Goal: Find contact information: Obtain details needed to contact an individual or organization

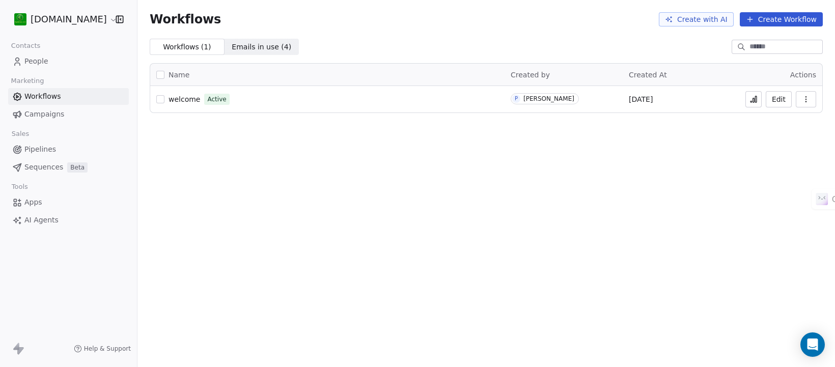
click at [40, 60] on span "People" at bounding box center [36, 61] width 24 height 11
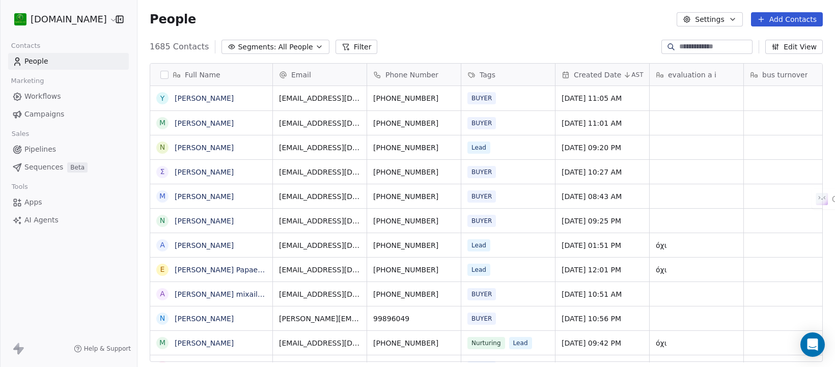
scroll to position [314, 688]
click at [729, 42] on input at bounding box center [714, 47] width 71 height 10
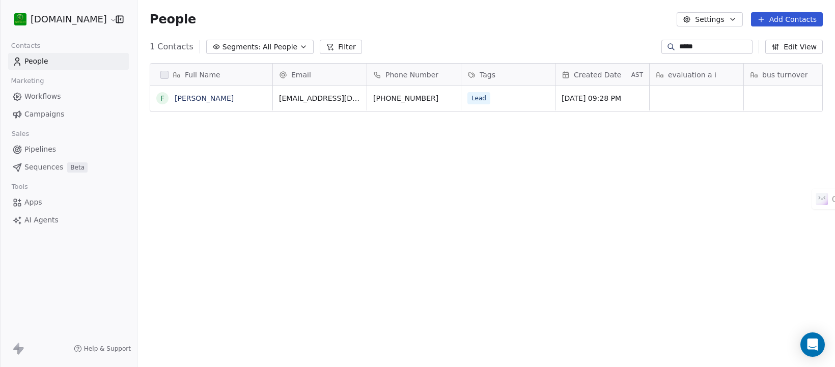
type input "*****"
click at [520, 96] on div "Lead" at bounding box center [499, 98] width 62 height 12
click at [521, 96] on div "Lead" at bounding box center [499, 98] width 62 height 12
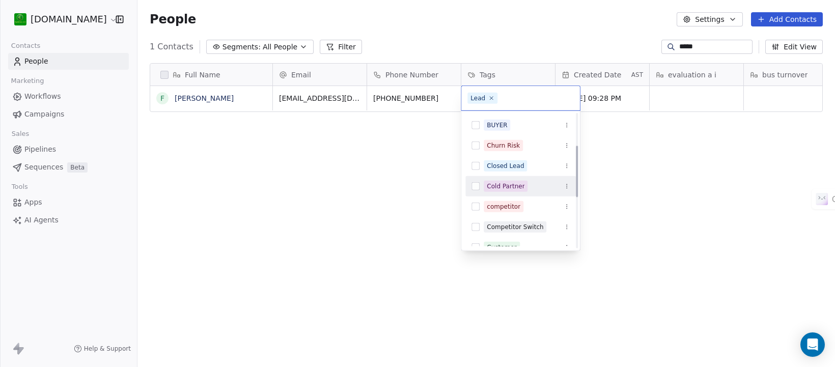
scroll to position [127, 0]
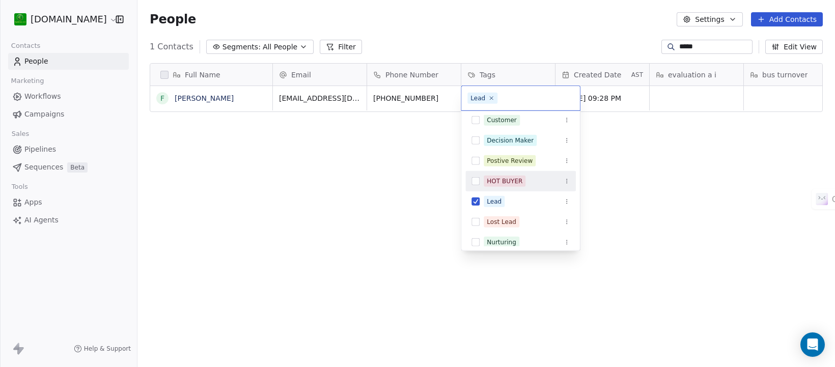
click at [479, 177] on button "Suggestions" at bounding box center [476, 181] width 8 height 8
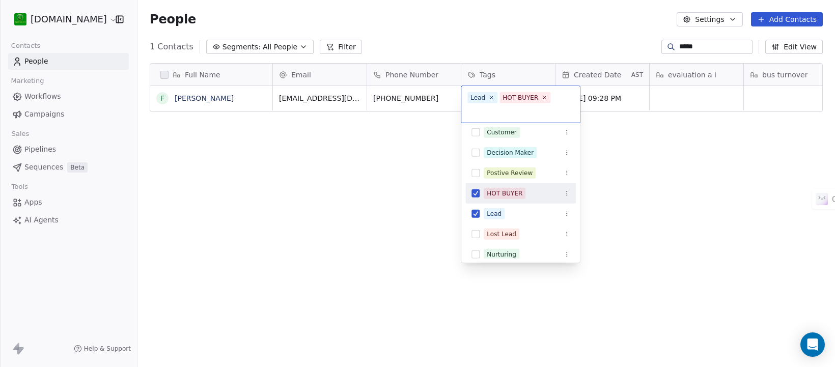
click at [474, 193] on button "Suggestions" at bounding box center [476, 193] width 8 height 8
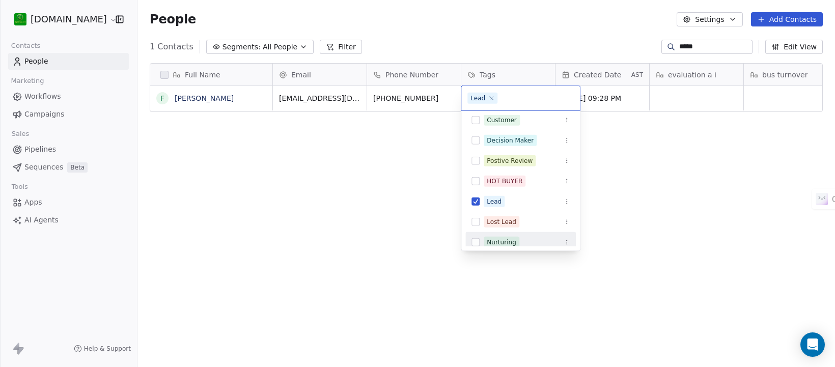
click at [496, 237] on span "Nurturing" at bounding box center [502, 242] width 36 height 11
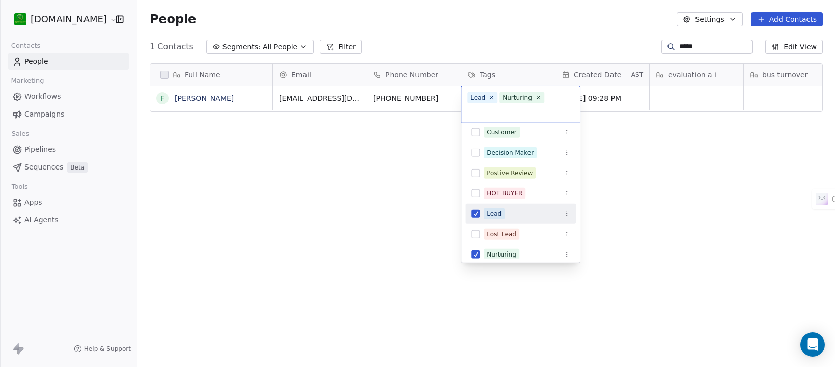
click at [479, 212] on button "Suggestions" at bounding box center [476, 214] width 8 height 8
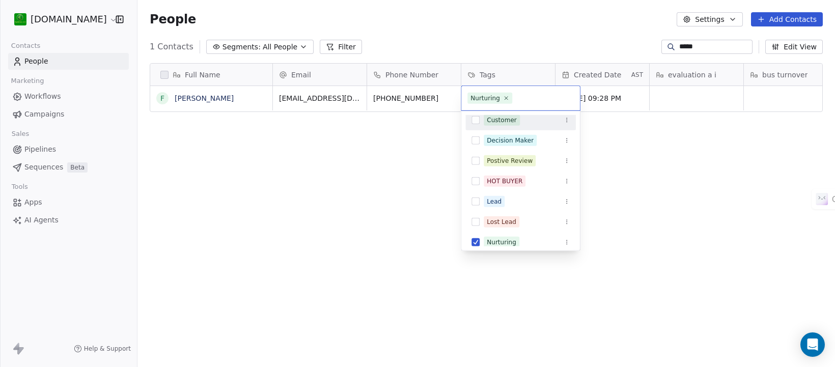
click at [500, 42] on html "[DOMAIN_NAME] Contacts People Marketing Workflows Campaigns Sales Pipelines Seq…" at bounding box center [417, 183] width 835 height 367
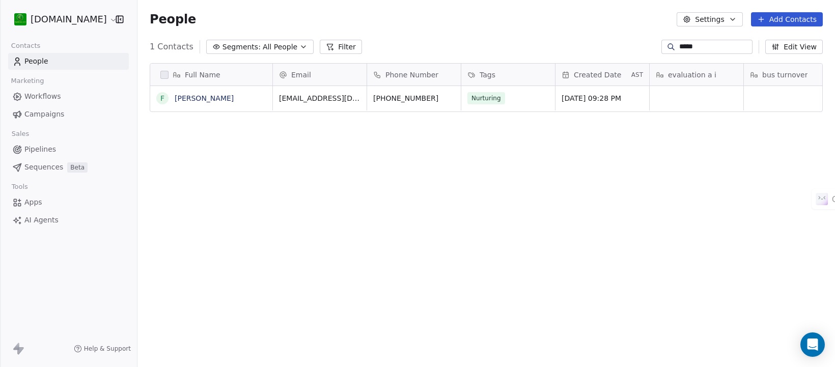
click at [667, 44] on icon at bounding box center [671, 47] width 8 height 8
click at [689, 46] on input "*****" at bounding box center [714, 47] width 71 height 10
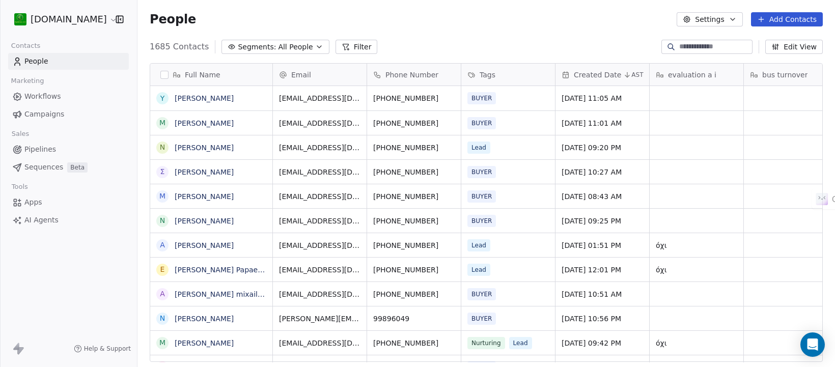
scroll to position [314, 688]
click at [286, 46] on span "All People" at bounding box center [295, 47] width 35 height 11
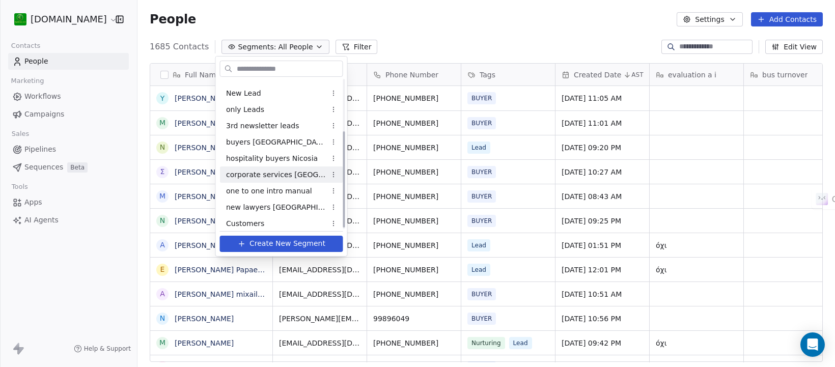
scroll to position [81, 0]
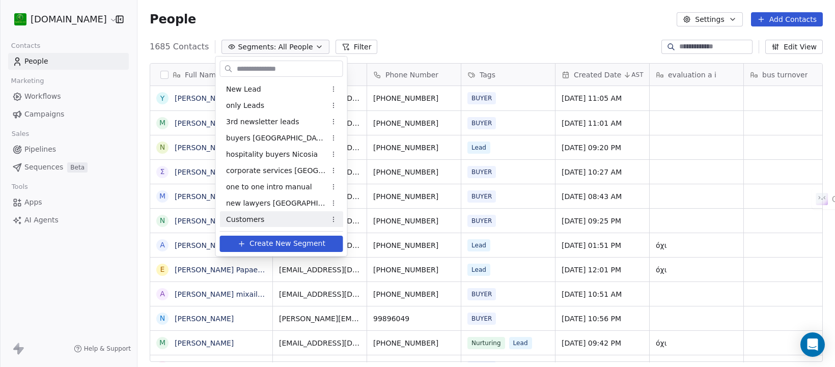
click at [263, 221] on div "Customers" at bounding box center [281, 219] width 123 height 16
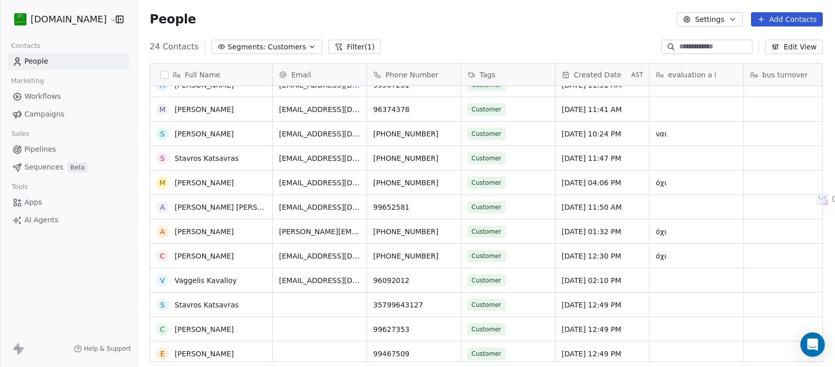
scroll to position [64, 0]
click at [195, 327] on link "[PERSON_NAME]" at bounding box center [204, 328] width 59 height 8
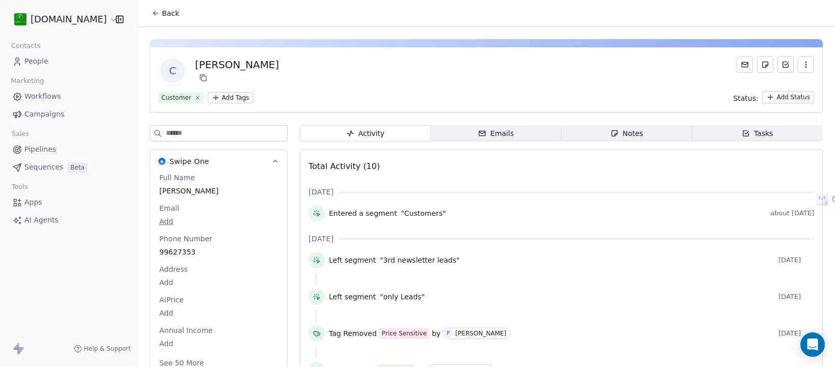
click at [493, 131] on div "Emails" at bounding box center [496, 133] width 36 height 11
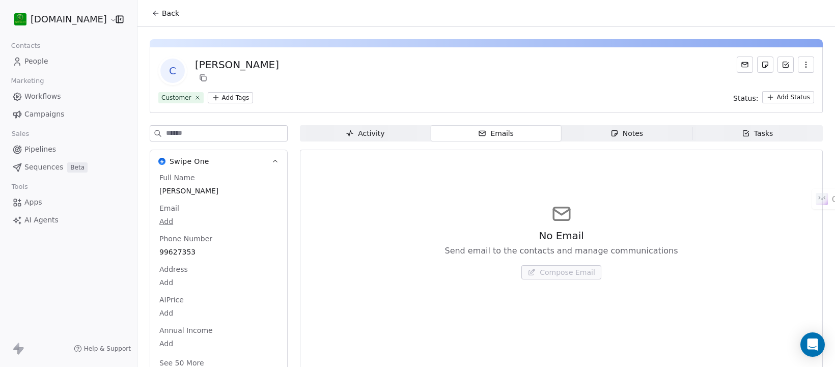
click at [203, 68] on div "[PERSON_NAME]" at bounding box center [237, 65] width 84 height 14
copy div "[PERSON_NAME]"
